Goal: Task Accomplishment & Management: Use online tool/utility

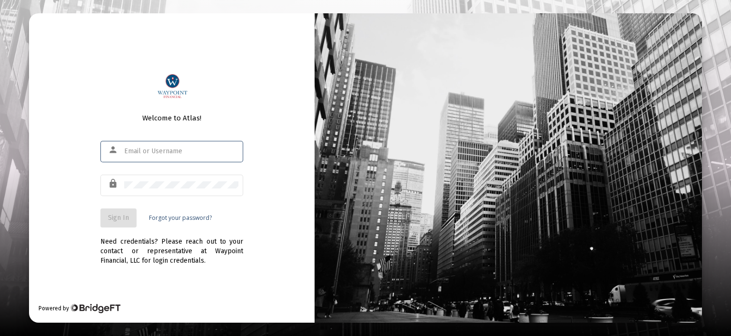
click at [183, 152] on input "text" at bounding box center [181, 151] width 114 height 8
click at [157, 152] on input "text" at bounding box center [181, 151] width 114 height 8
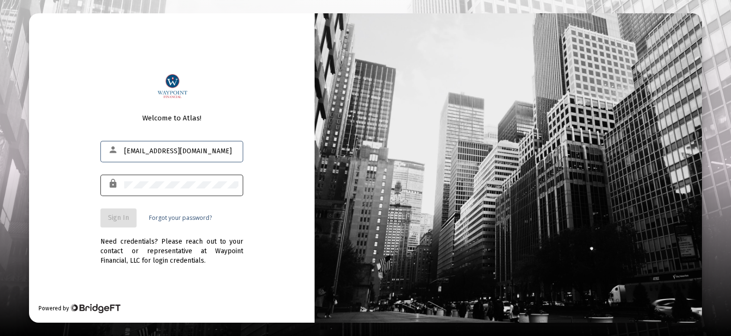
type input "[EMAIL_ADDRESS][DOMAIN_NAME]"
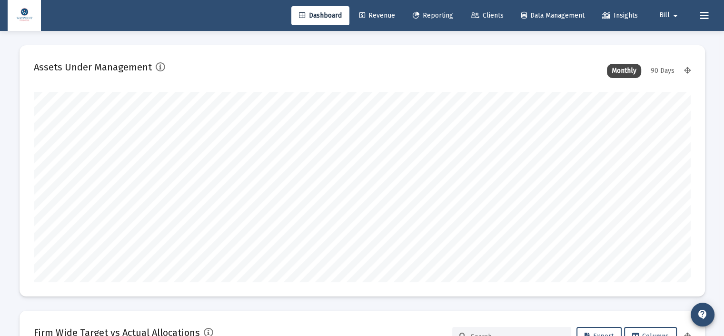
scroll to position [190, 657]
type input "[DATE]"
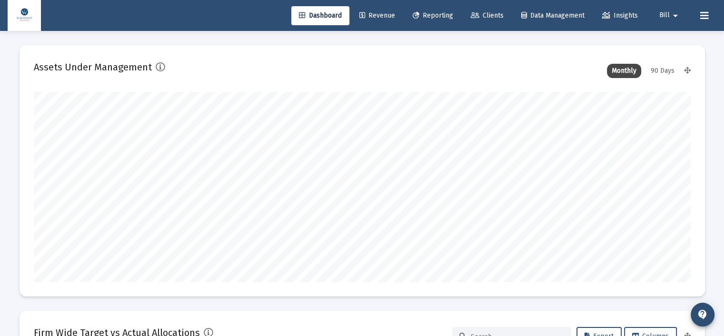
click at [430, 15] on span "Reporting" at bounding box center [432, 15] width 40 height 8
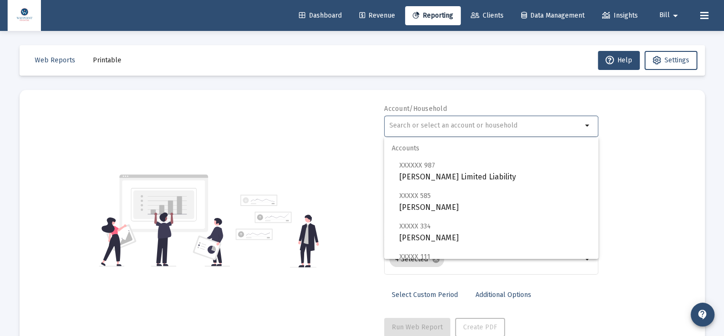
click at [454, 125] on input "text" at bounding box center [485, 126] width 193 height 8
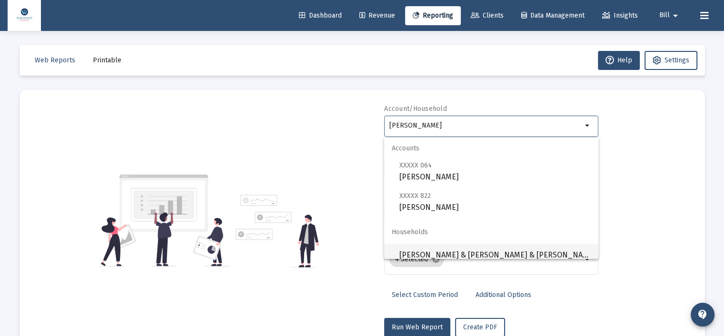
click at [467, 253] on span "[PERSON_NAME] & [PERSON_NAME] & [PERSON_NAME] Household" at bounding box center [494, 255] width 191 height 23
type input "[PERSON_NAME] & [PERSON_NAME] & [PERSON_NAME] Household"
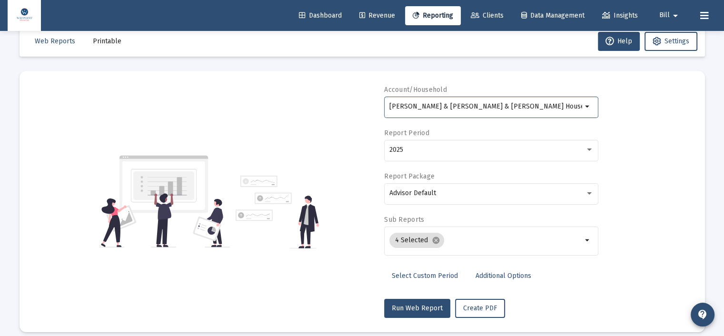
scroll to position [29, 0]
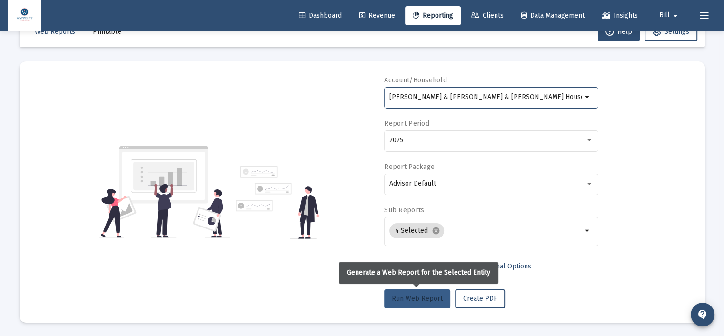
click at [415, 300] on span "Run Web Report" at bounding box center [417, 298] width 51 height 8
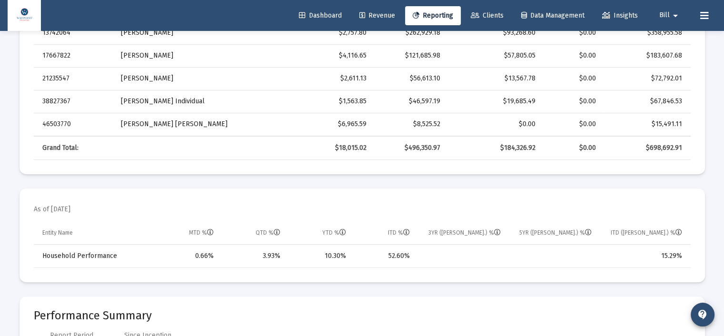
scroll to position [472, 0]
